Goal: Transaction & Acquisition: Download file/media

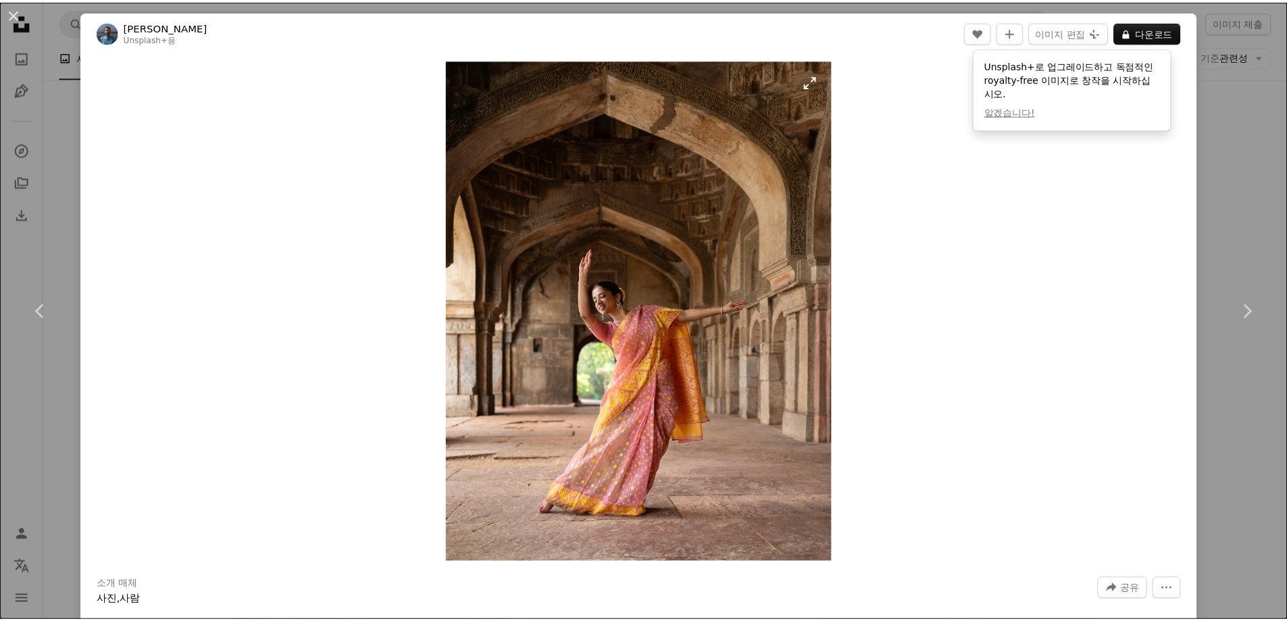
scroll to position [36276, 0]
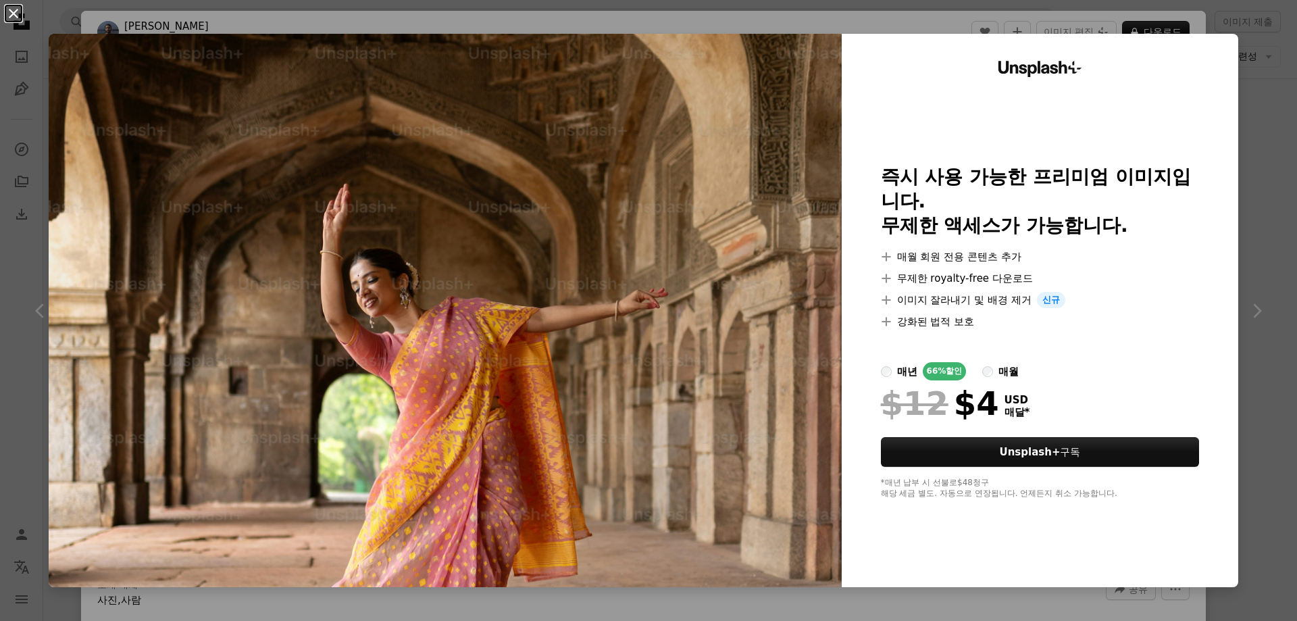
click at [6, 17] on button "An X shape" at bounding box center [13, 13] width 16 height 16
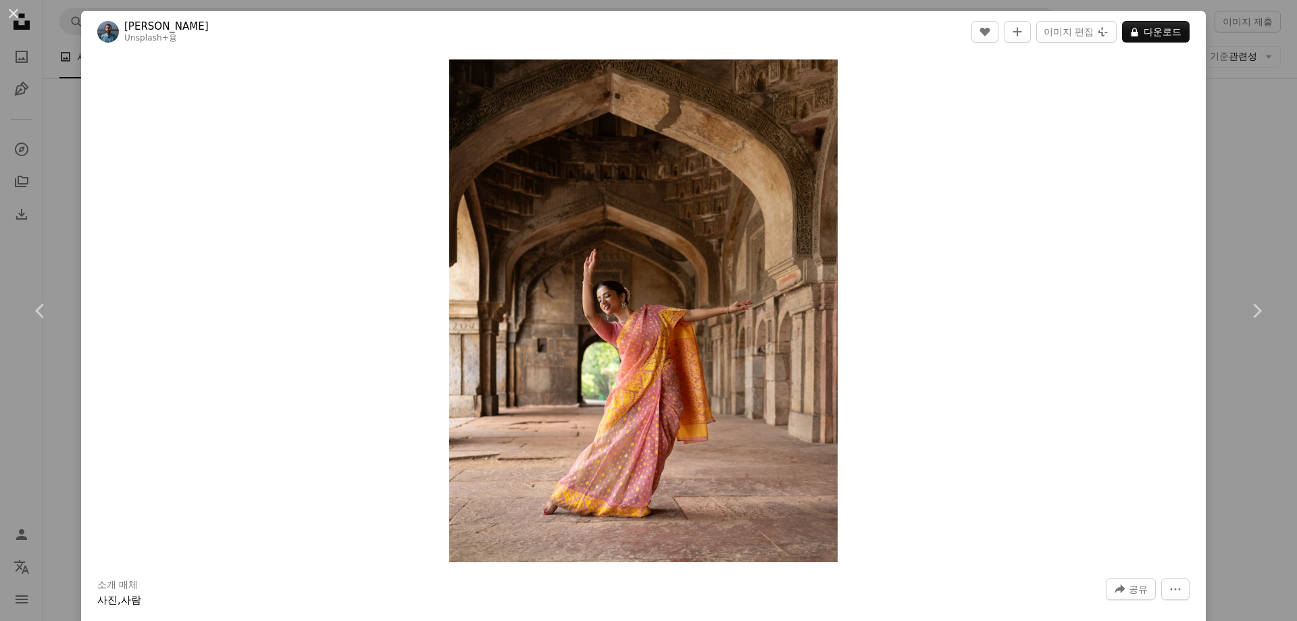
click at [22, 14] on button "An X shape" at bounding box center [13, 13] width 16 height 16
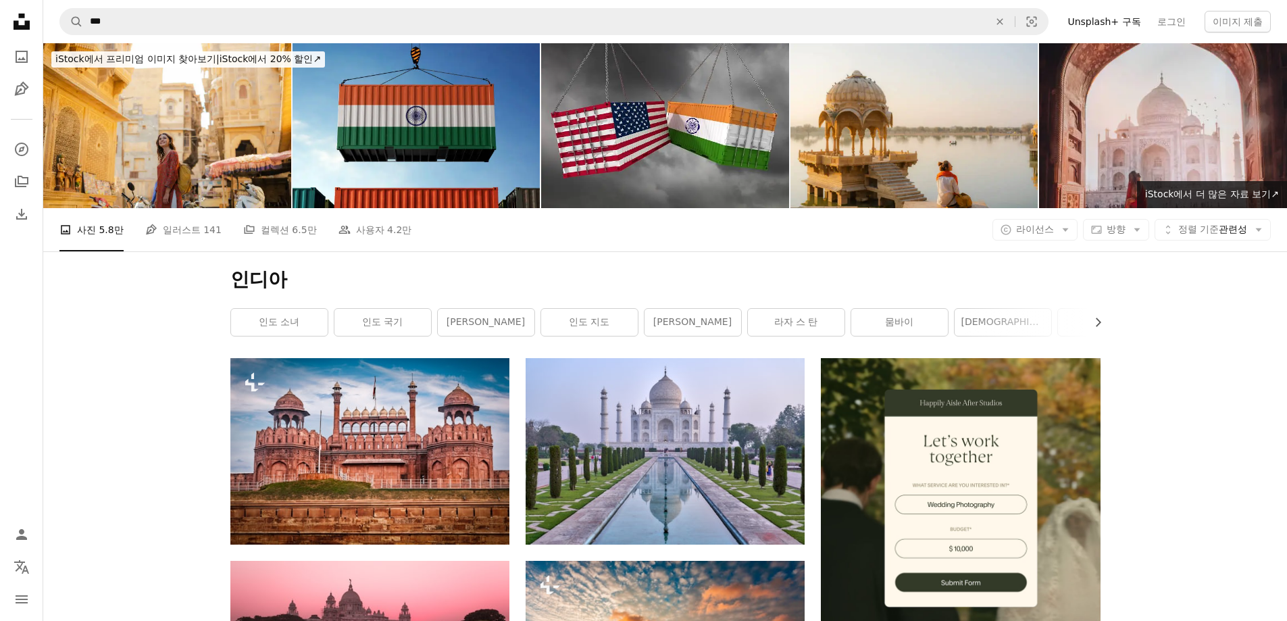
click at [297, 331] on link "인도 소녀" at bounding box center [279, 322] width 97 height 27
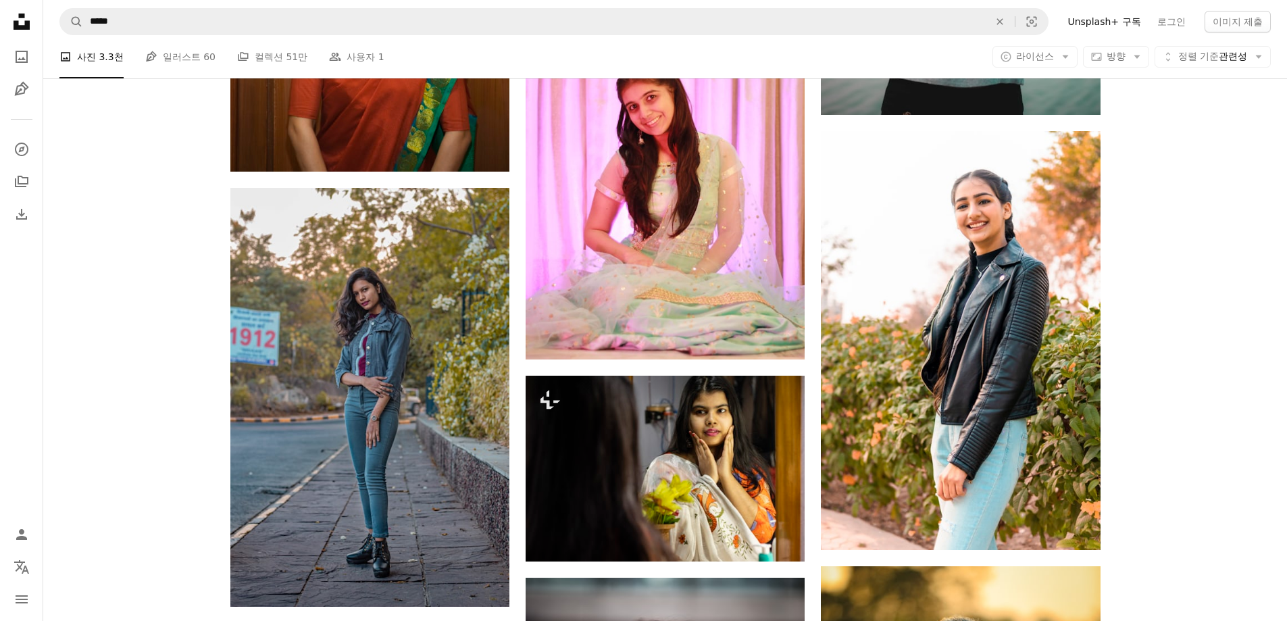
scroll to position [1525, 0]
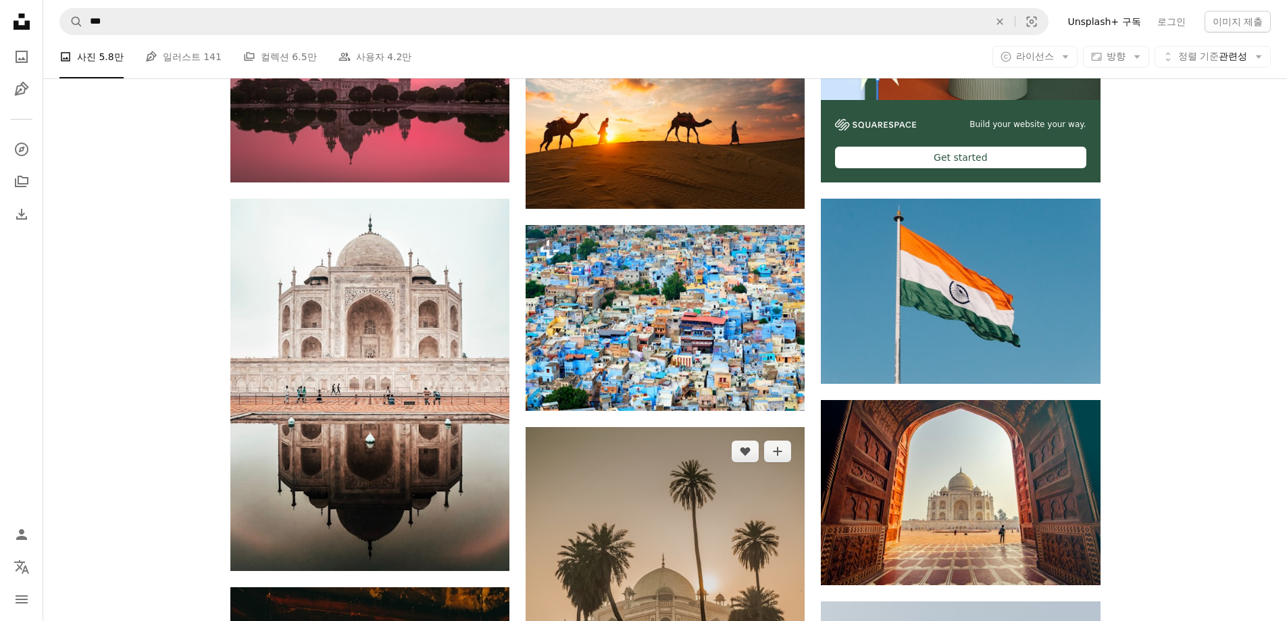
scroll to position [540, 0]
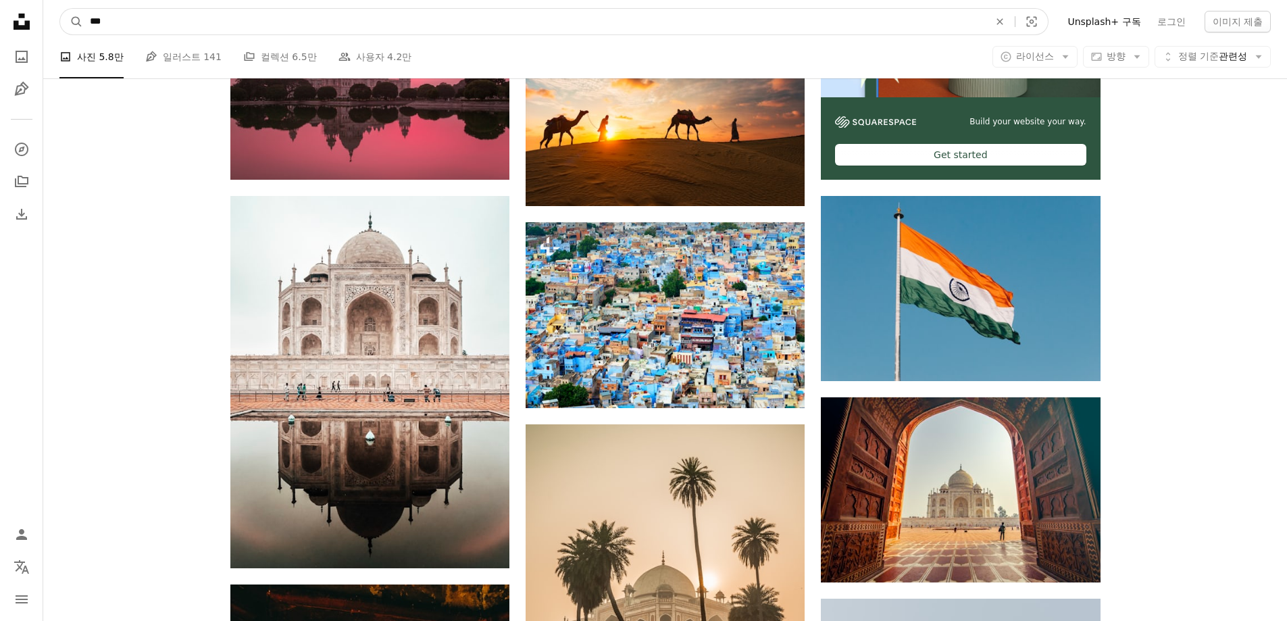
drag, startPoint x: 415, startPoint y: 20, endPoint x: 28, endPoint y: 82, distance: 392.6
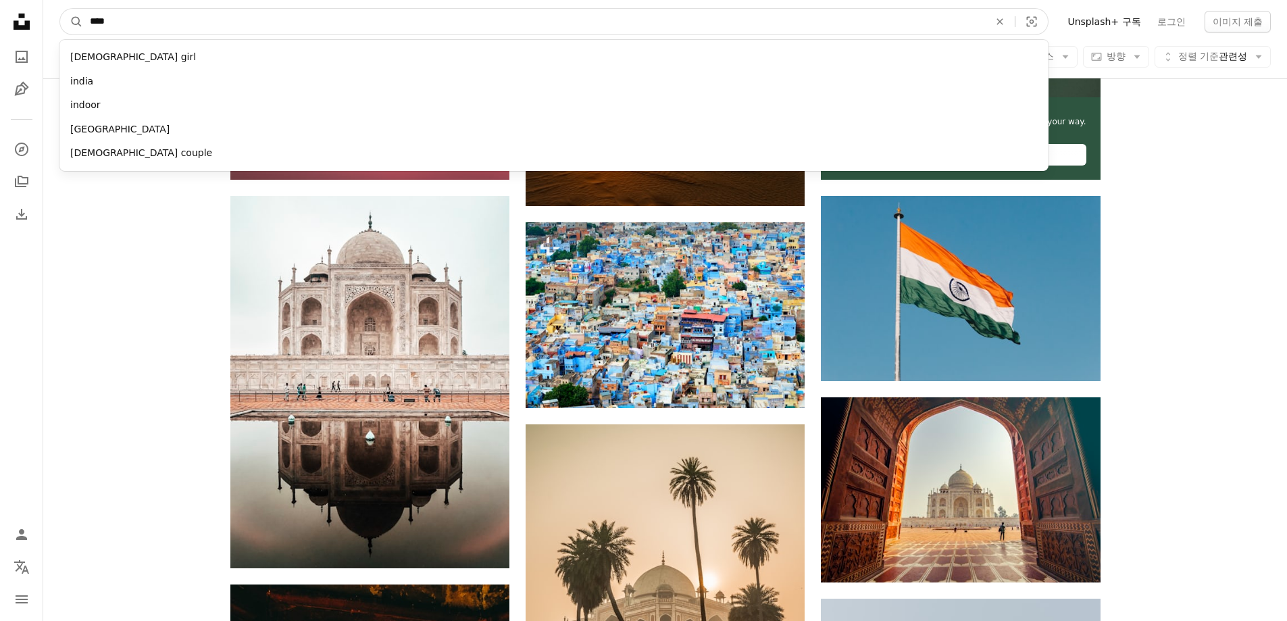
type input "*****"
click button "A magnifying glass" at bounding box center [71, 22] width 23 height 26
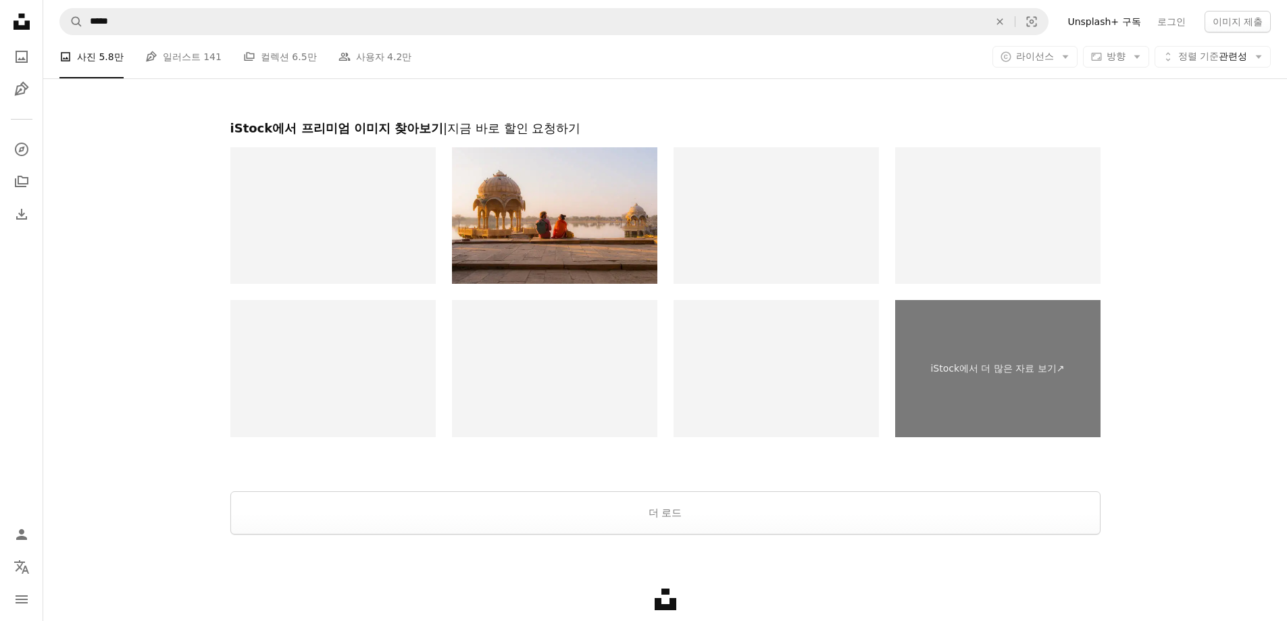
scroll to position [2644, 0]
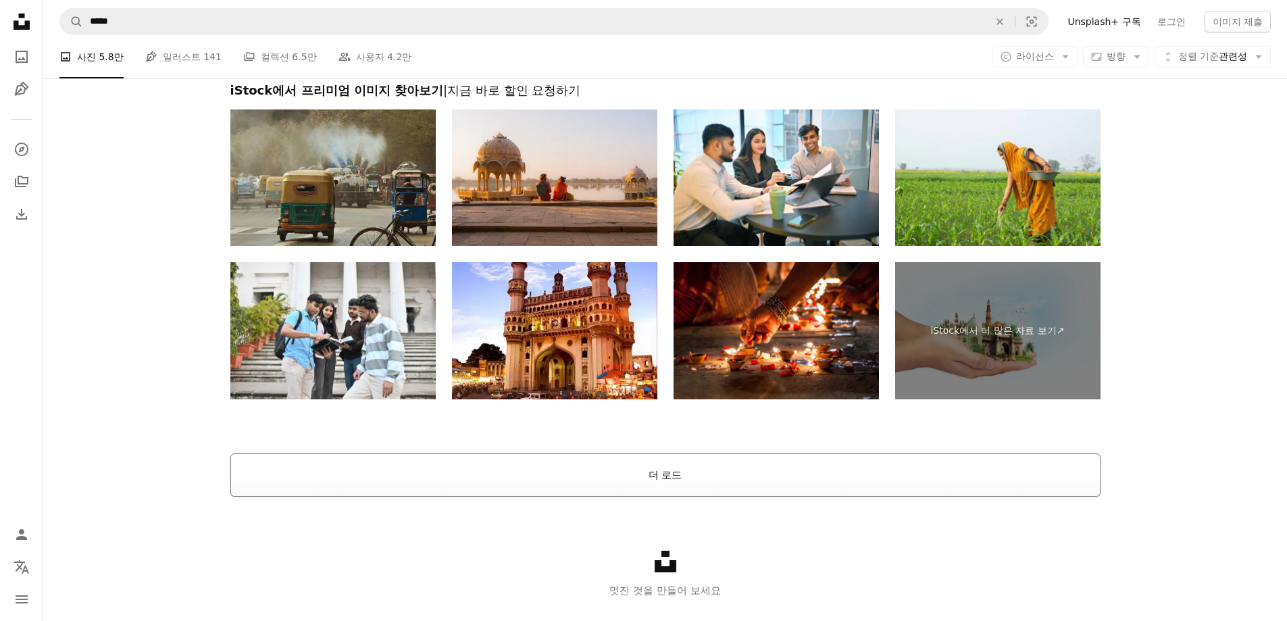
click at [581, 490] on button "더 로드" at bounding box center [665, 474] width 870 height 43
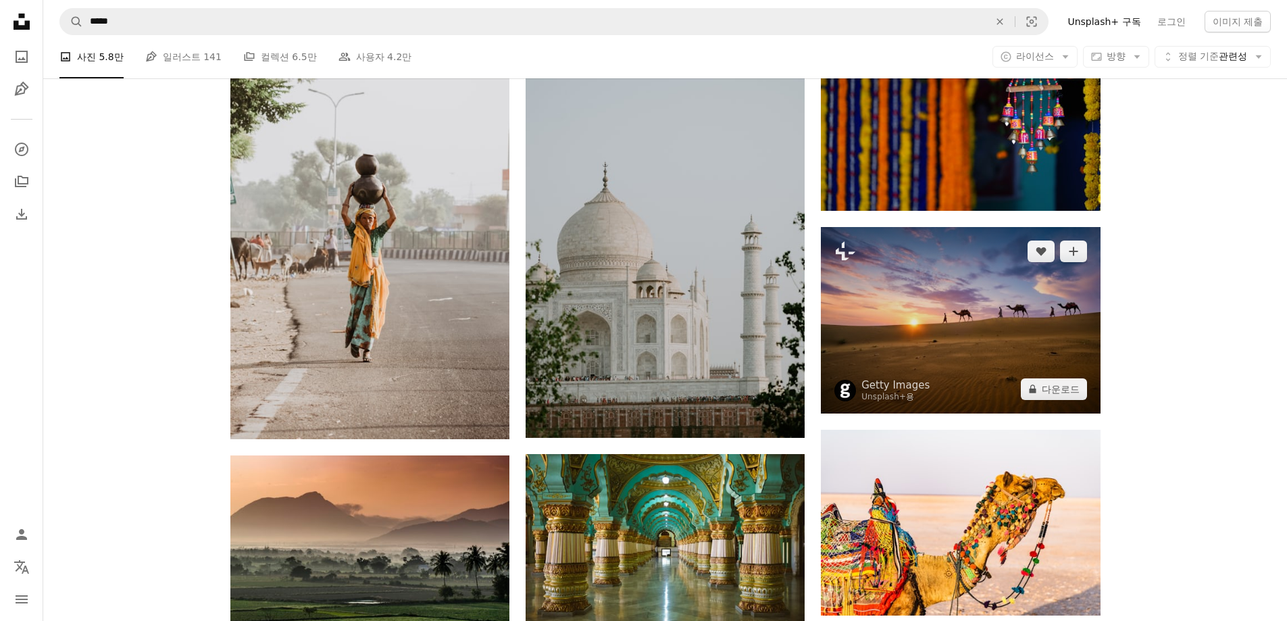
scroll to position [3770, 0]
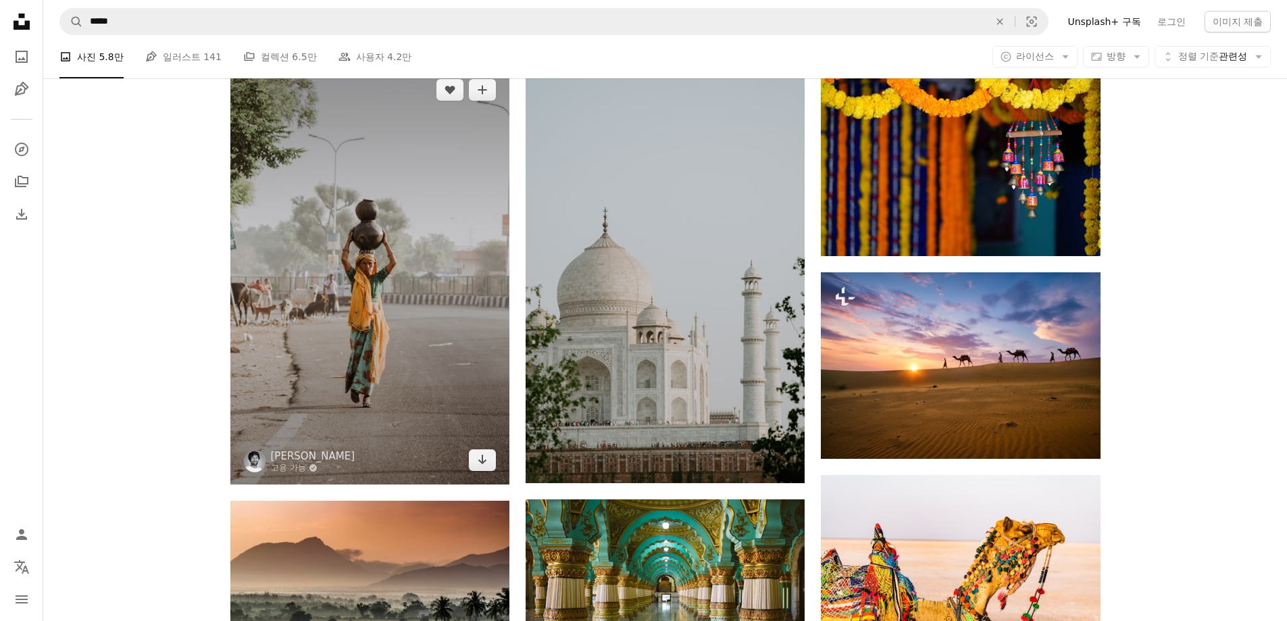
click at [385, 250] on img at bounding box center [369, 275] width 279 height 419
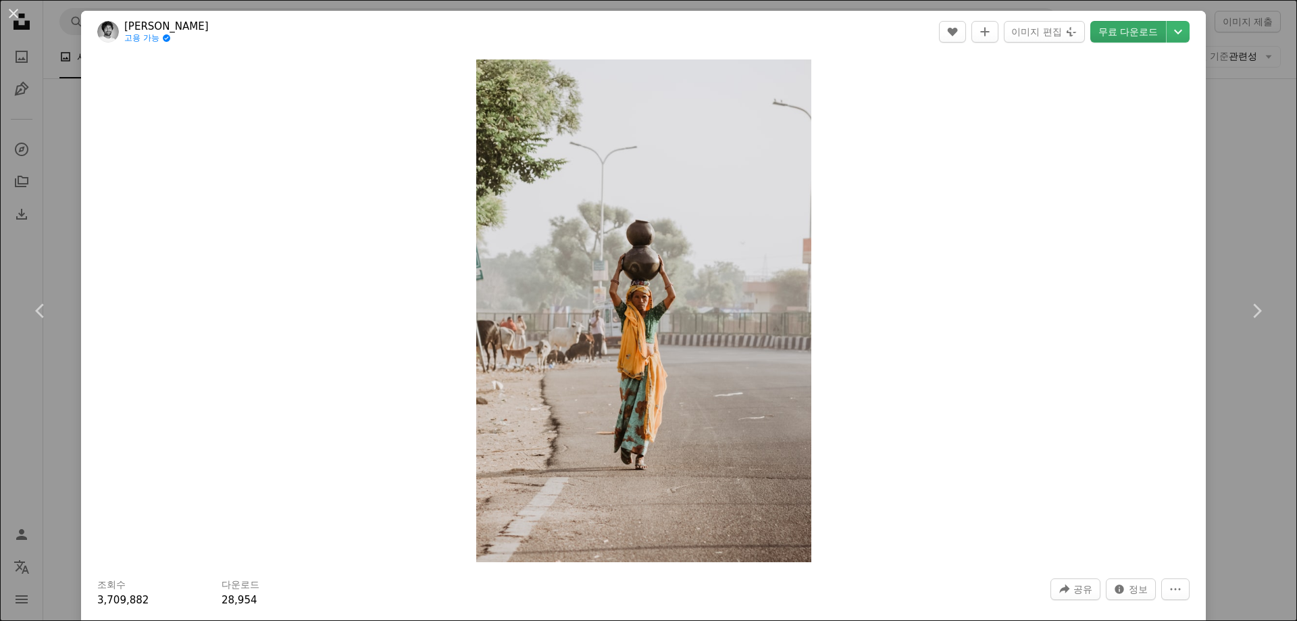
click at [1109, 25] on link "무료 다운로드" at bounding box center [1128, 32] width 76 height 22
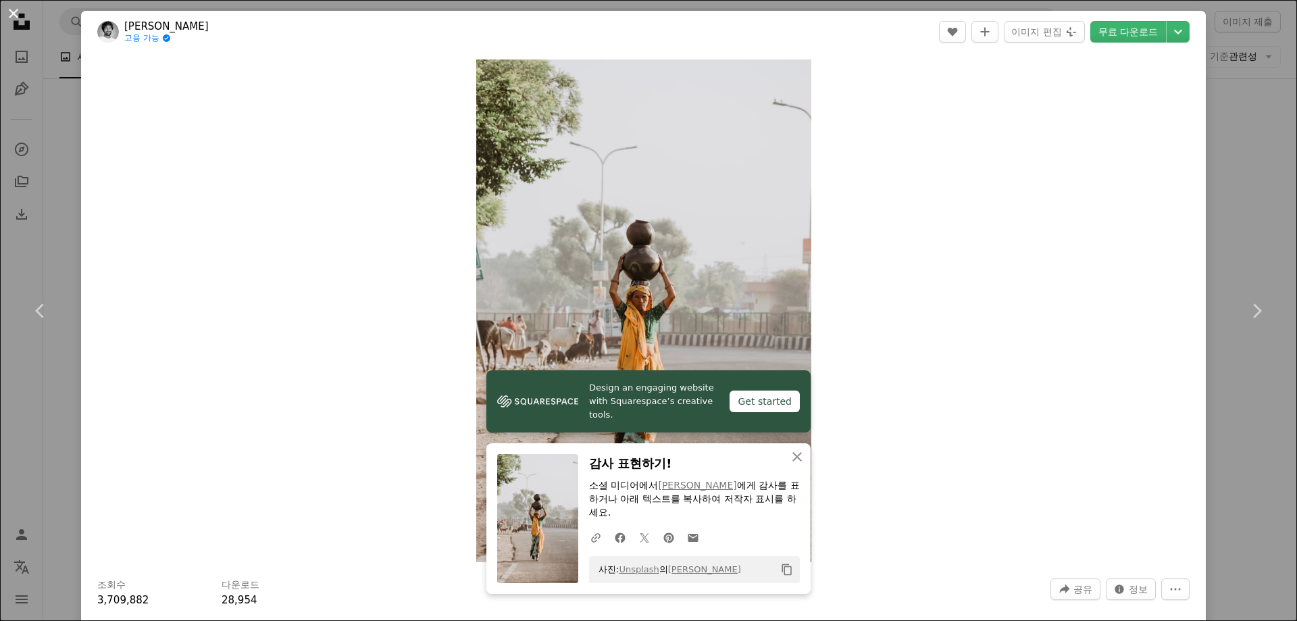
click at [13, 17] on button "An X shape" at bounding box center [13, 13] width 16 height 16
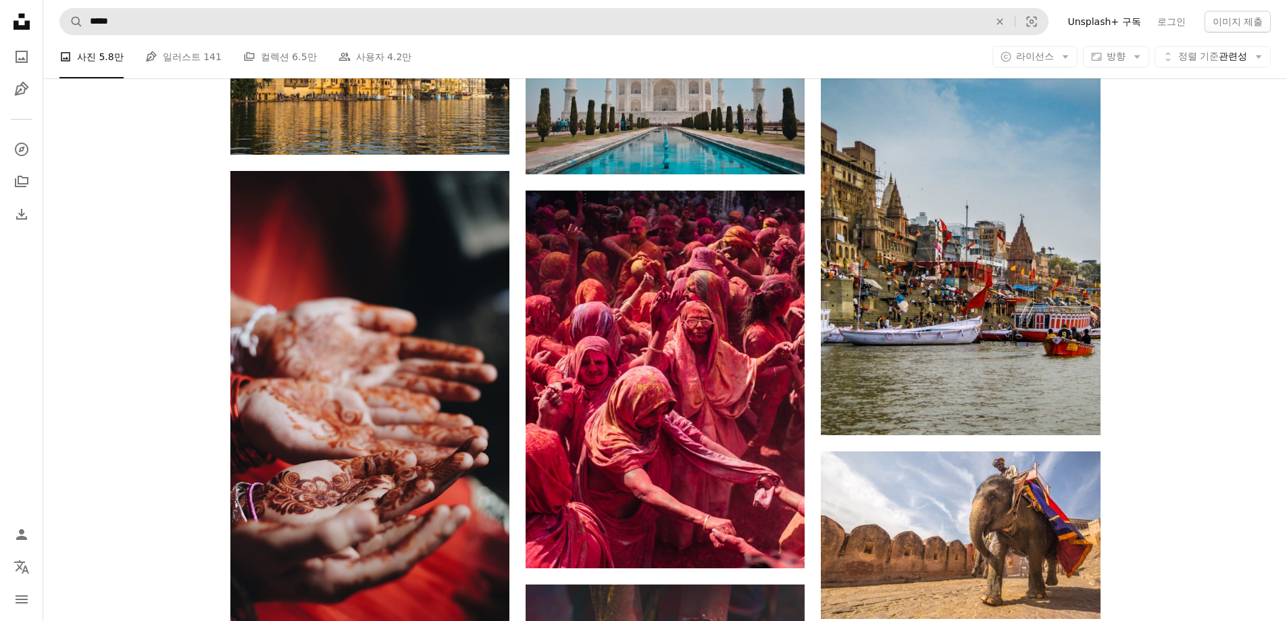
scroll to position [2555, 0]
